Goal: Register for event/course

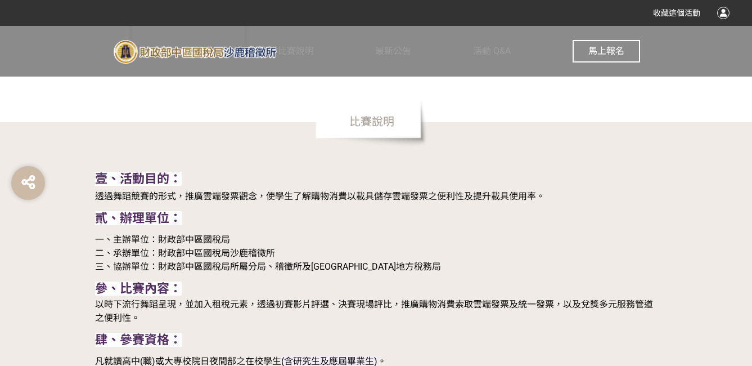
scroll to position [787, 0]
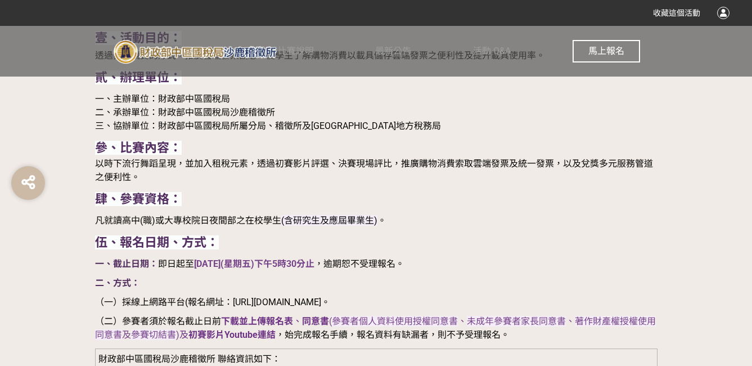
drag, startPoint x: 251, startPoint y: 299, endPoint x: 470, endPoint y: 304, distance: 219.4
click at [330, 304] on span "（一）採線上網路平台(報名網址：[URL][DOMAIN_NAME]。" at bounding box center [212, 301] width 235 height 11
click at [330, 303] on span "（一）採線上網路平台(報名網址：[URL][DOMAIN_NAME]。" at bounding box center [212, 301] width 235 height 11
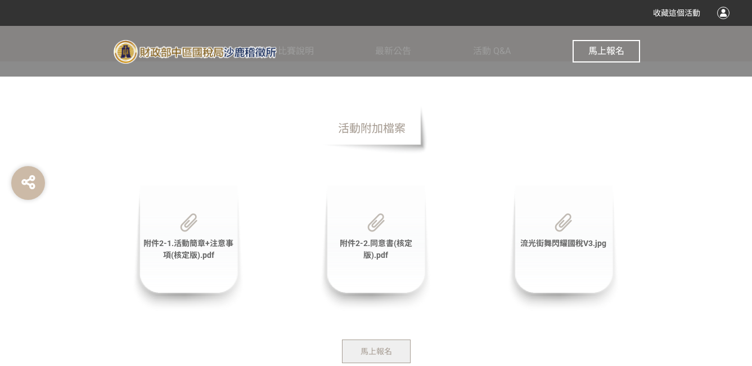
scroll to position [3543, 0]
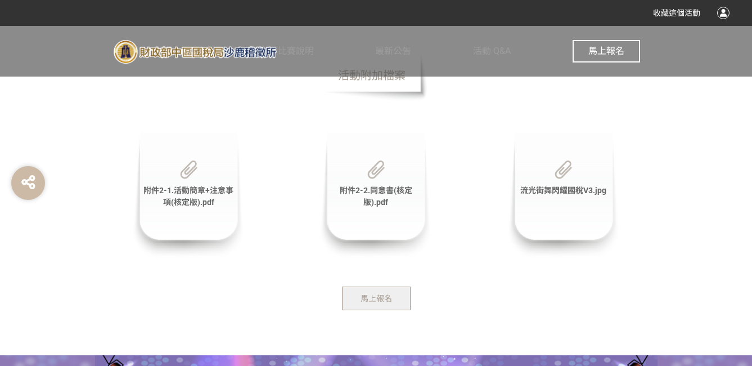
click at [194, 210] on div "附件2-1.活動簡章+注意事項(核定版).pdf" at bounding box center [188, 195] width 112 height 126
click at [187, 206] on span "附件2-1.活動簡章+注意事項(核定版).pdf" at bounding box center [188, 196] width 90 height 21
click at [375, 204] on span "附件2-2.同意書(核定版).pdf" at bounding box center [376, 196] width 73 height 21
click at [567, 195] on span "流光街舞閃耀國稅V3.jpg" at bounding box center [563, 190] width 86 height 9
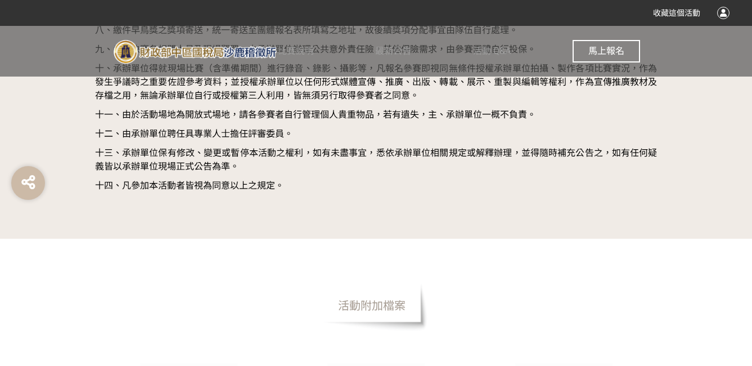
scroll to position [3538, 0]
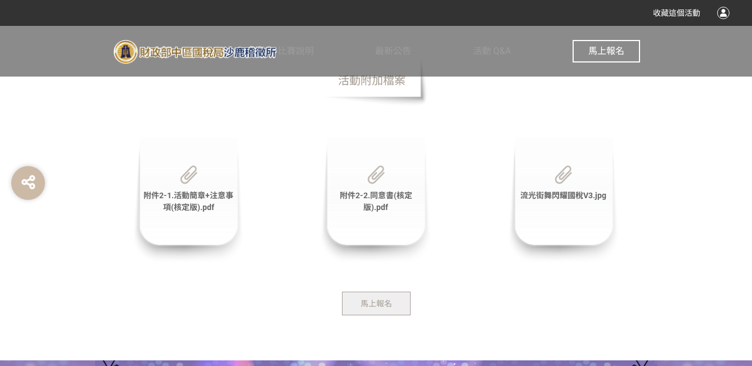
click at [376, 308] on span "馬上報名" at bounding box center [376, 303] width 31 height 9
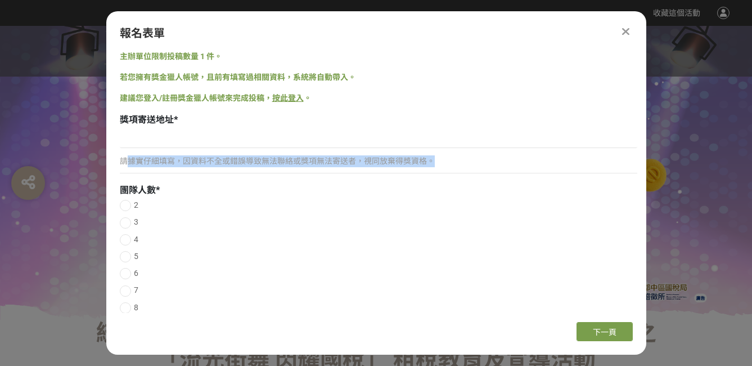
drag, startPoint x: 129, startPoint y: 163, endPoint x: 476, endPoint y: 165, distance: 347.0
click at [476, 165] on p "請據實仔細填寫，因資料不全或錯誤導致無法聯絡或獎項無法寄送者，視同放棄得獎資格。" at bounding box center [378, 161] width 517 height 12
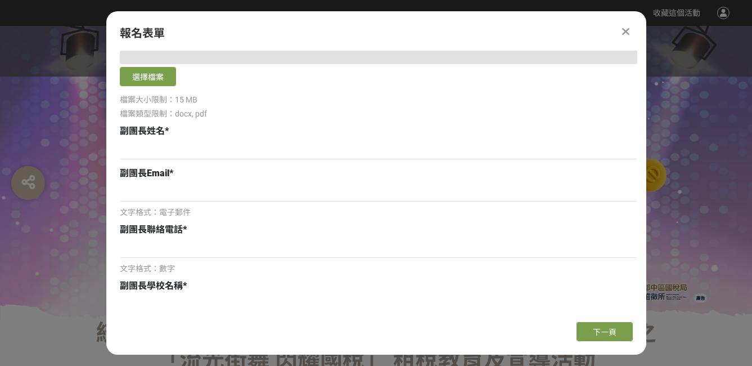
scroll to position [675, 0]
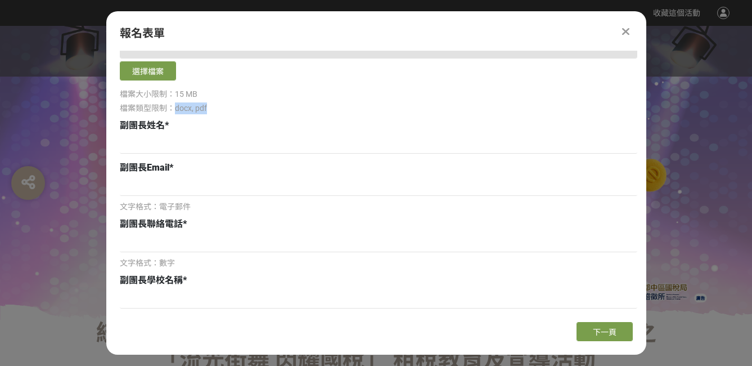
drag, startPoint x: 173, startPoint y: 105, endPoint x: 248, endPoint y: 110, distance: 75.5
click at [248, 110] on div "檔案類型限制：docx, pdf" at bounding box center [378, 108] width 517 height 12
click at [249, 110] on div "檔案類型限制：docx, pdf" at bounding box center [378, 108] width 517 height 12
click at [627, 31] on icon at bounding box center [625, 31] width 7 height 11
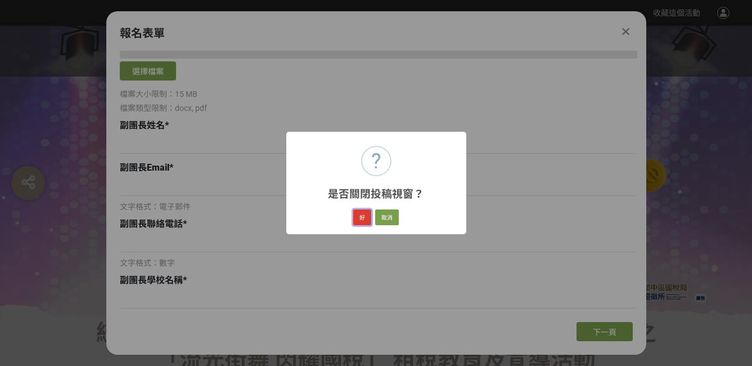
click at [362, 221] on button "好" at bounding box center [362, 217] width 18 height 16
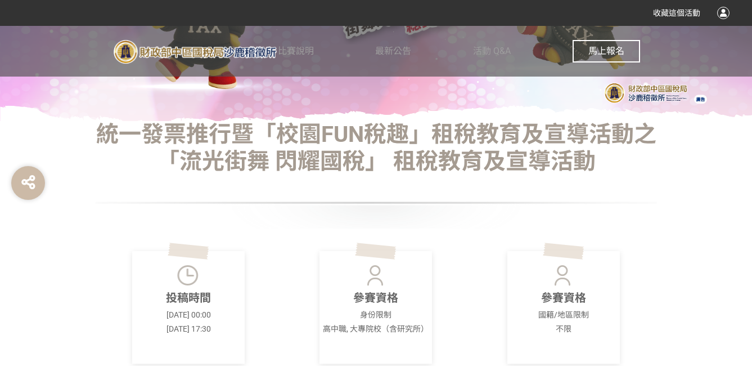
scroll to position [333, 0]
